Goal: Information Seeking & Learning: Learn about a topic

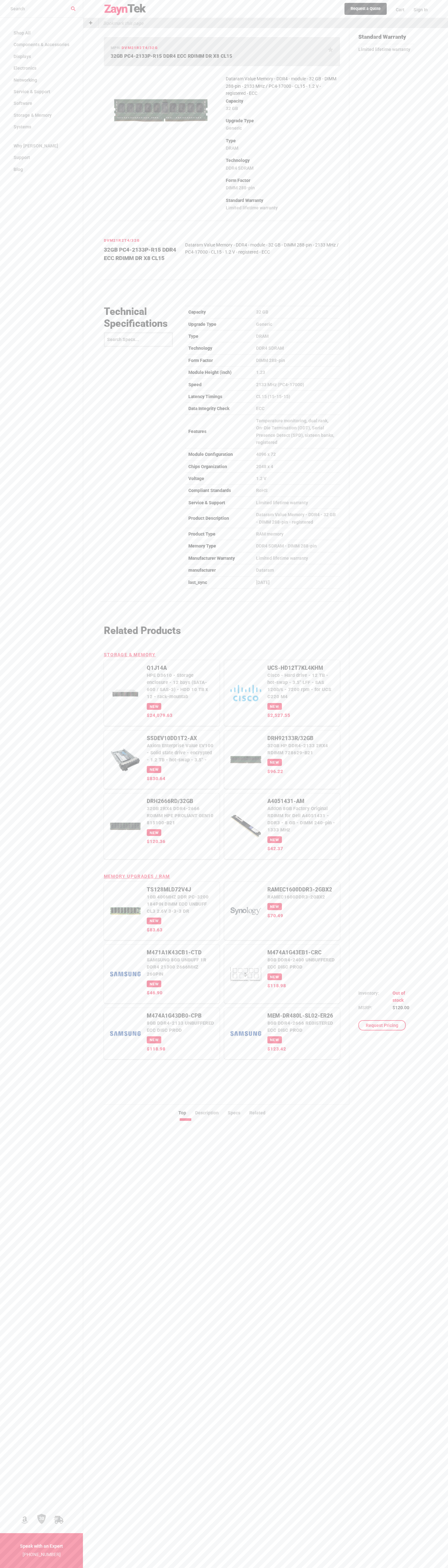
click at [77, 1] on input "search products" at bounding box center [41, 9] width 83 height 18
click at [436, 1567] on html "Shop All Components & Accessories Accessories Assorted Accessories Desktop Acce…" at bounding box center [224, 863] width 448 height 1725
click at [9, 1026] on nav "Shop All Components & Accessories Accessories Assorted Accessories Desktop Acce…" at bounding box center [41, 802] width 83 height 1568
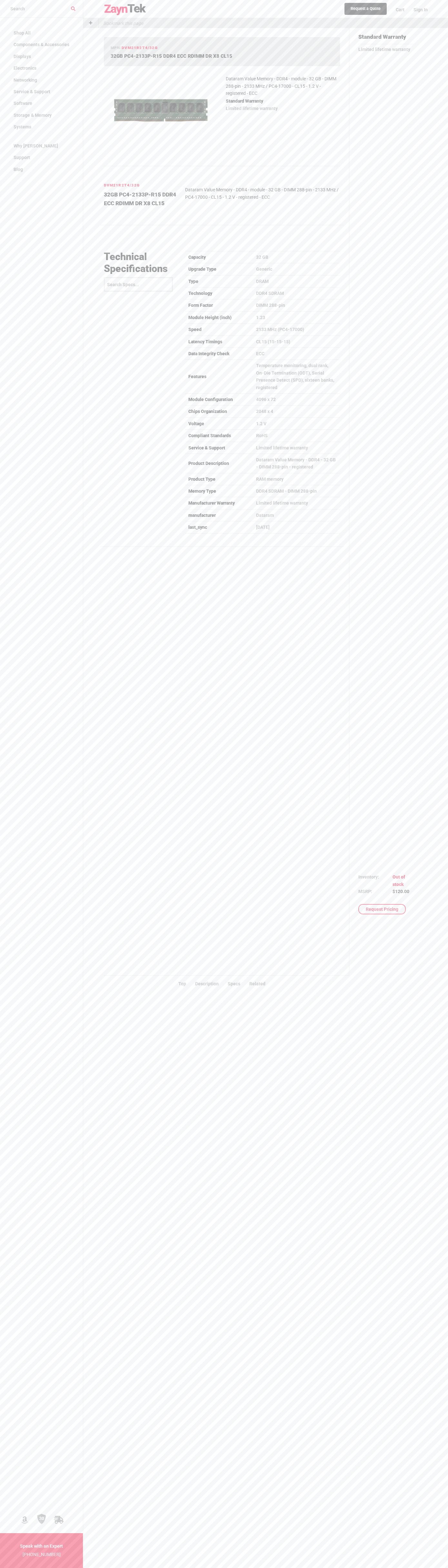
click at [315, 28] on div "Bookmark this page" at bounding box center [265, 23] width 365 height 10
click at [434, 444] on div "Request a Quote Cart Sign In Bookmark this page mpn: DVM21R2T4/32G 32GB PC4-213…" at bounding box center [265, 784] width 365 height 1568
click at [343, 1567] on html "Shop All Components & Accessories Accessories Assorted Accessories Desktop Acce…" at bounding box center [224, 862] width 448 height 1724
click at [16, 326] on nav "Shop All Components & Accessories Accessories Assorted Accessories Desktop Acce…" at bounding box center [41, 802] width 83 height 1568
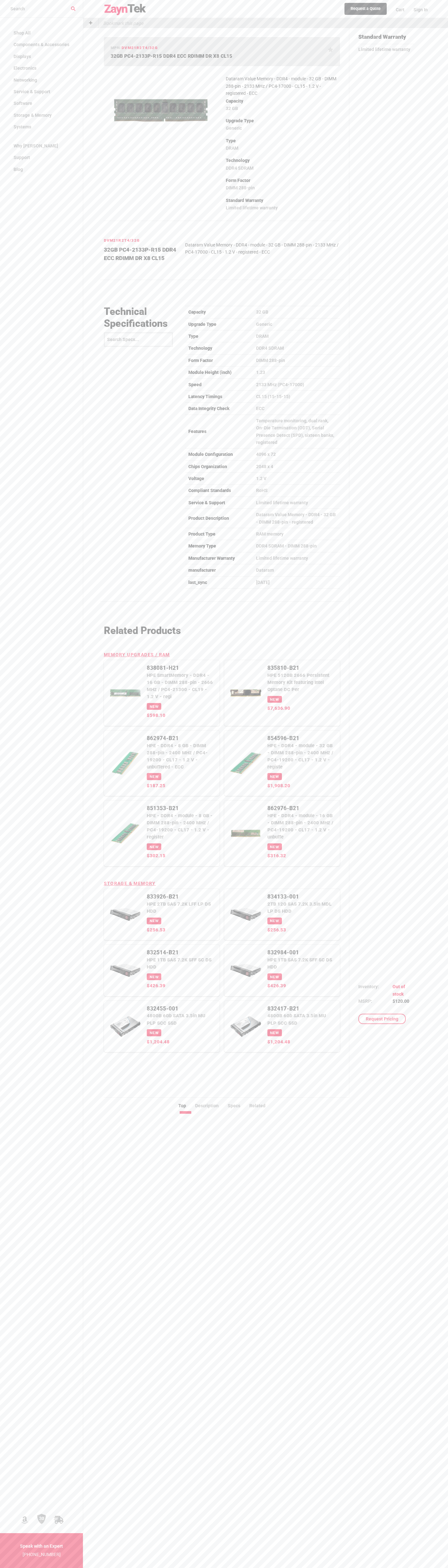
click at [283, 164] on p "Technology" at bounding box center [283, 161] width 114 height 9
